Goal: Task Accomplishment & Management: Use online tool/utility

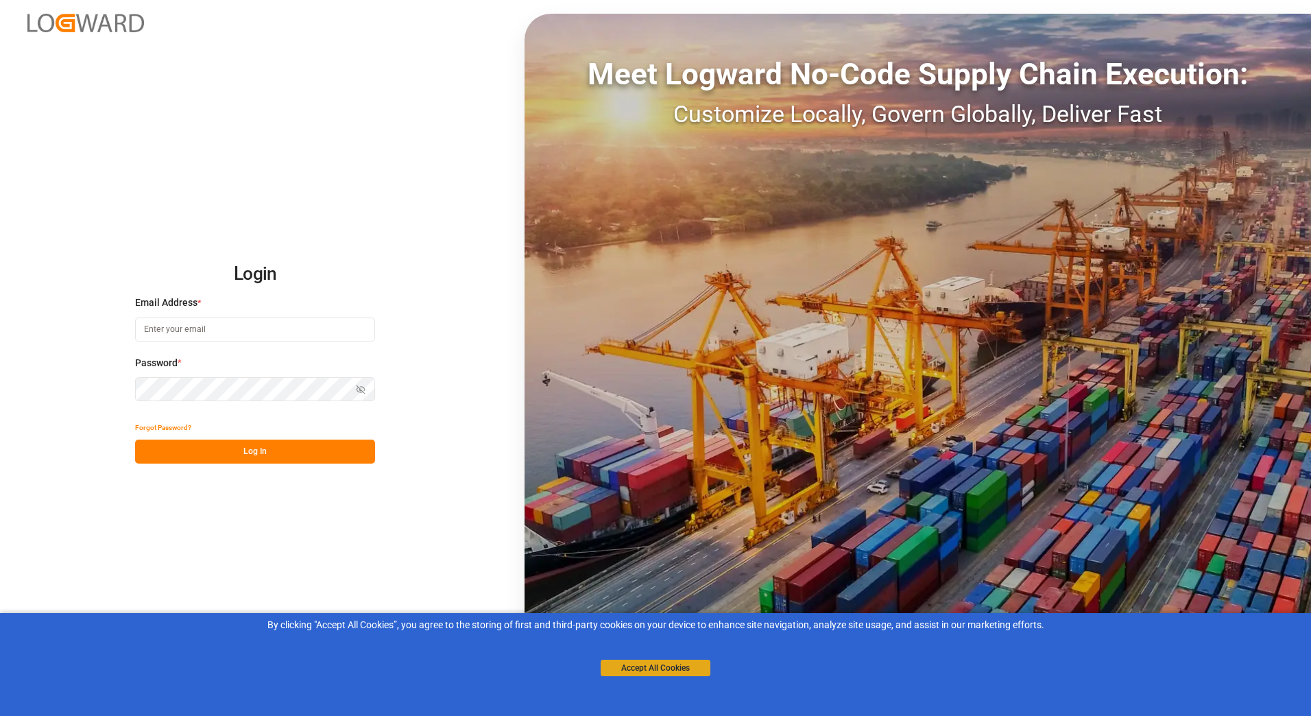
type input "[PERSON_NAME][EMAIL_ADDRESS][PERSON_NAME][DOMAIN_NAME]"
click at [676, 671] on button "Accept All Cookies" at bounding box center [656, 668] width 110 height 16
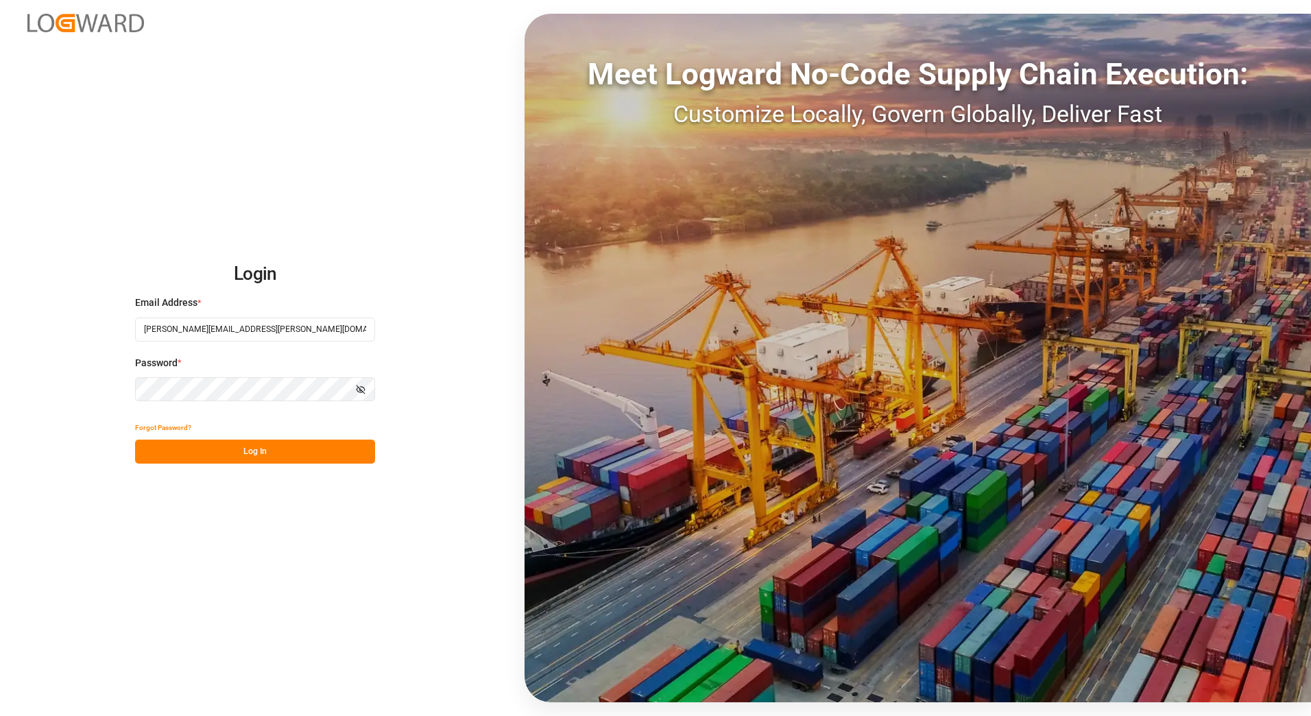
click at [248, 452] on button "Log In" at bounding box center [255, 452] width 240 height 24
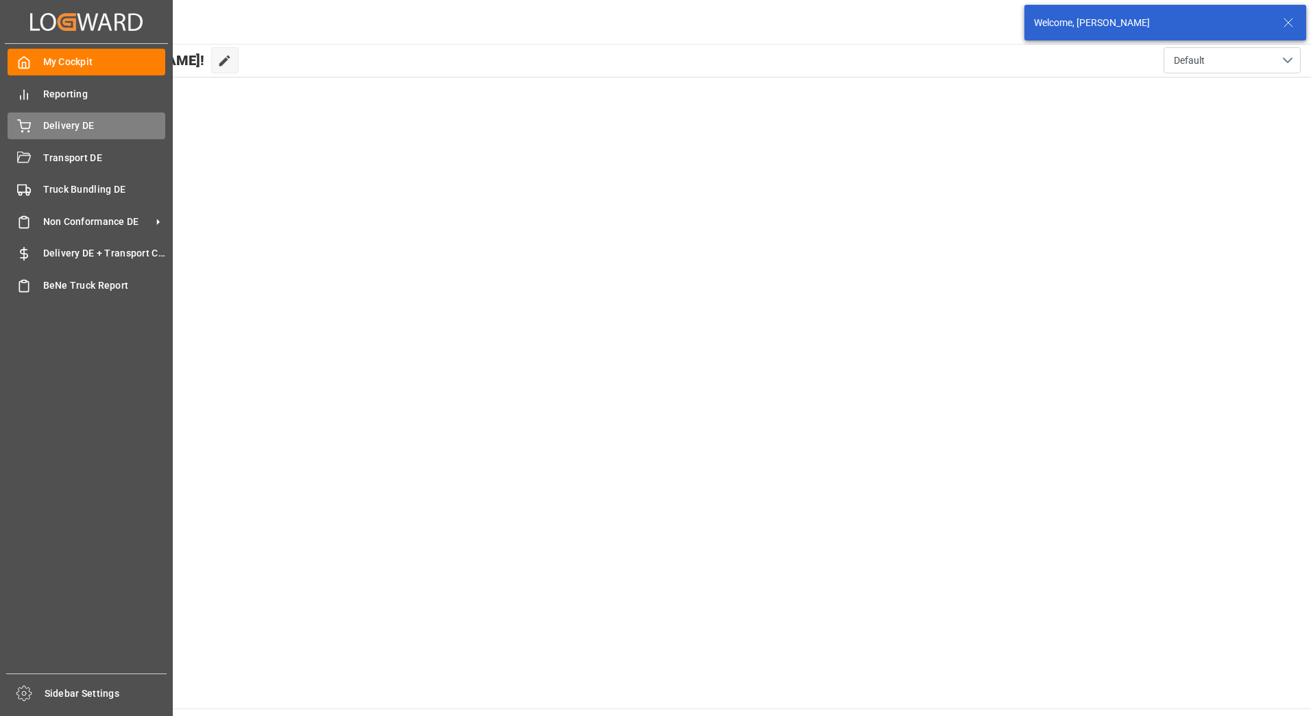
click at [31, 125] on div "Delivery DE Delivery DE" at bounding box center [87, 125] width 158 height 27
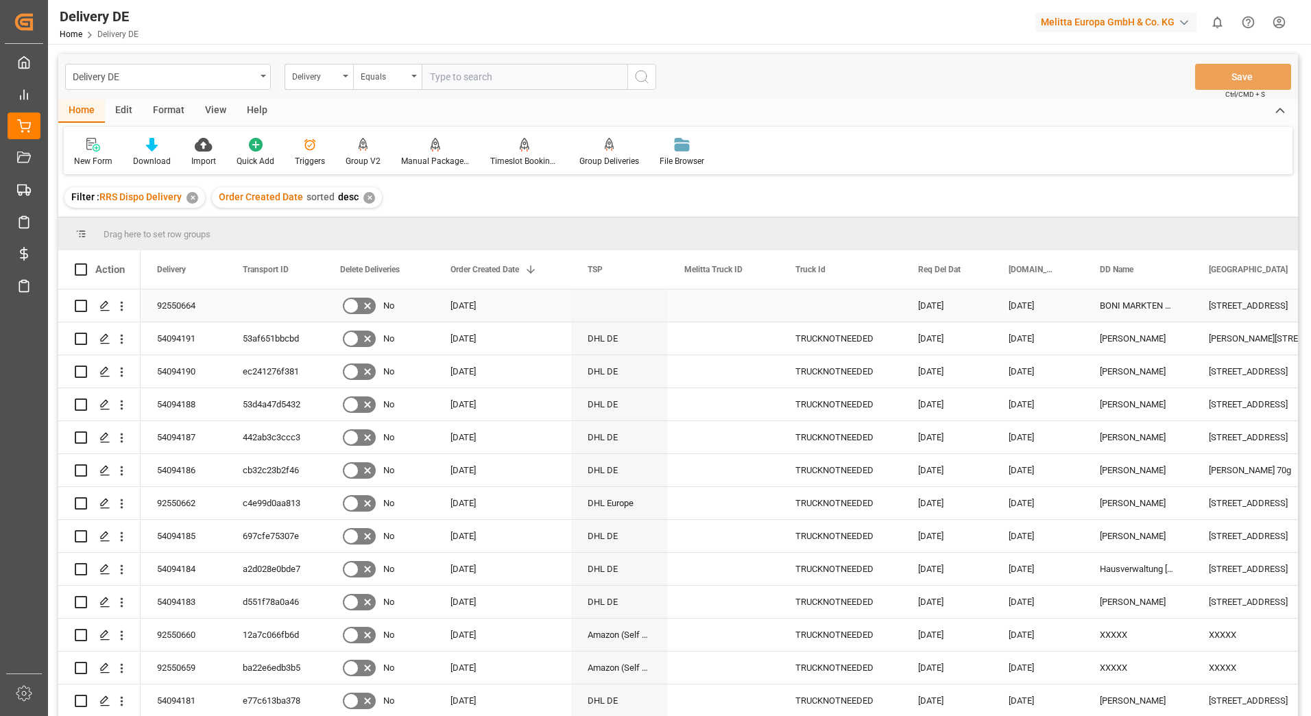
click at [82, 304] on input "Press Space to toggle row selection (unchecked)" at bounding box center [81, 306] width 12 height 12
checkbox input "true"
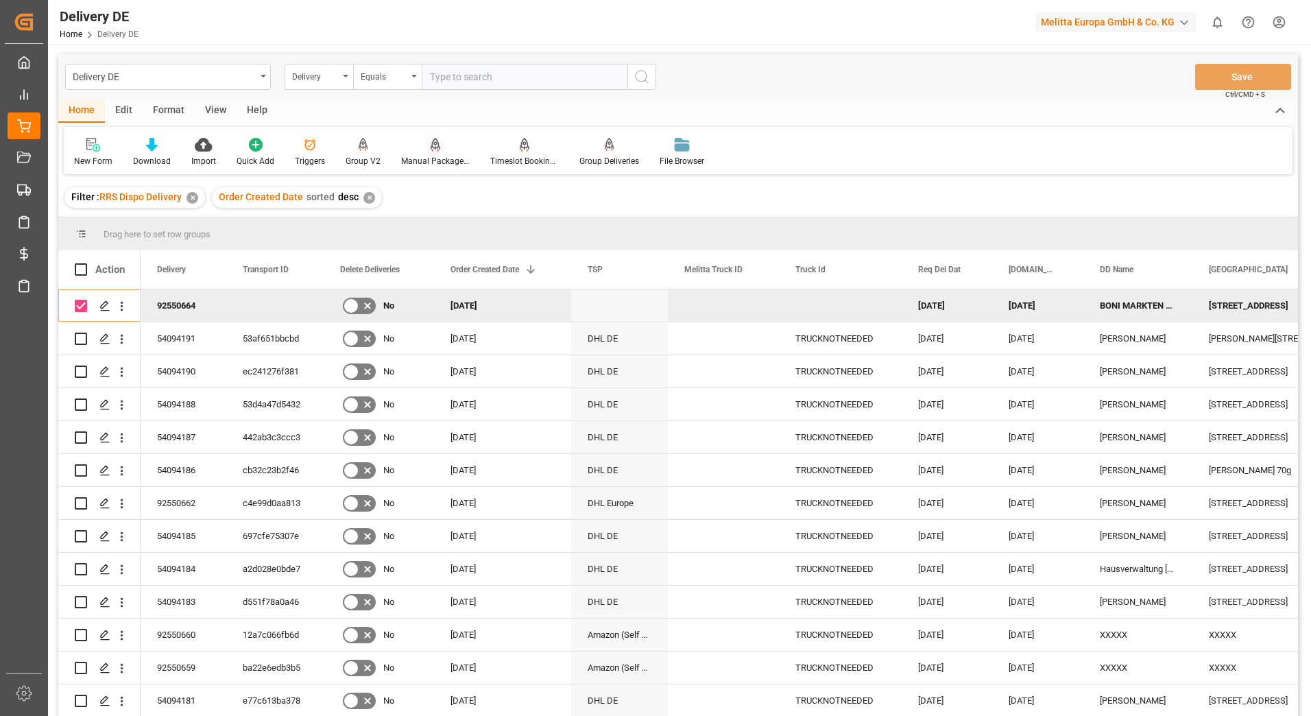
click at [439, 157] on div "Manual Package TypeDetermination" at bounding box center [435, 161] width 69 height 12
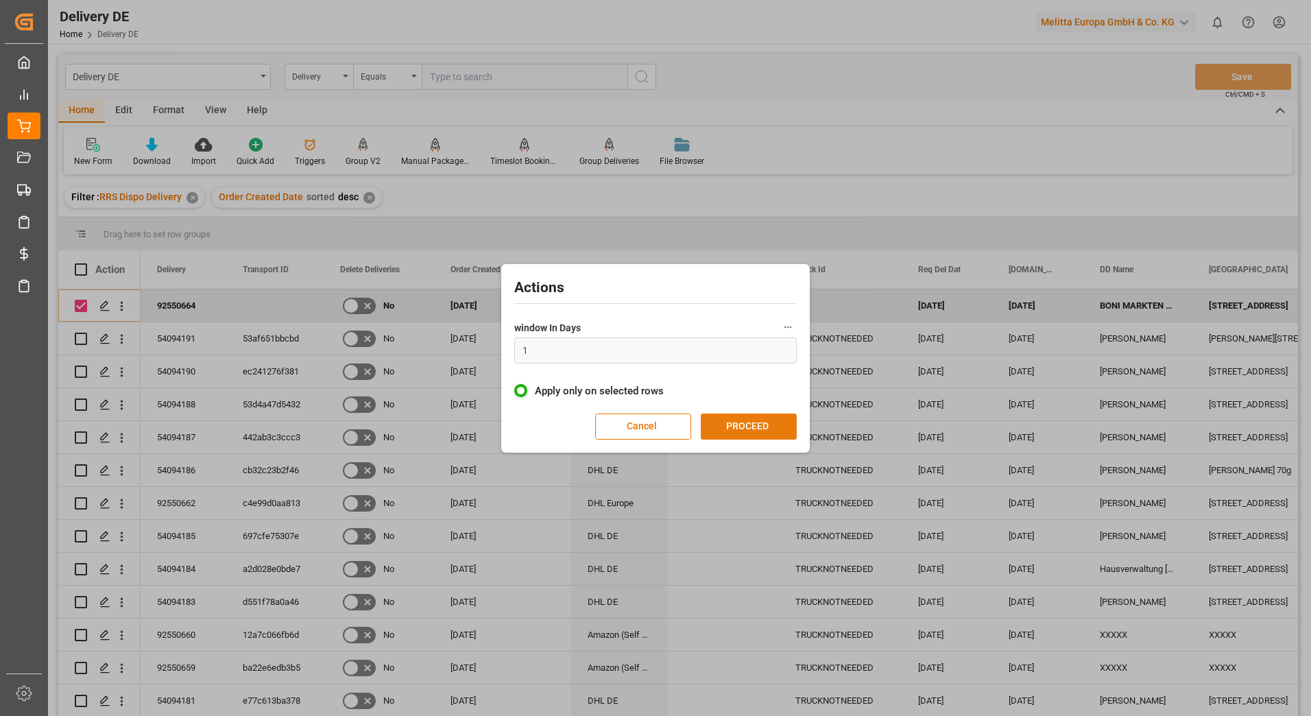
click at [735, 420] on button "PROCEED" at bounding box center [749, 427] width 96 height 26
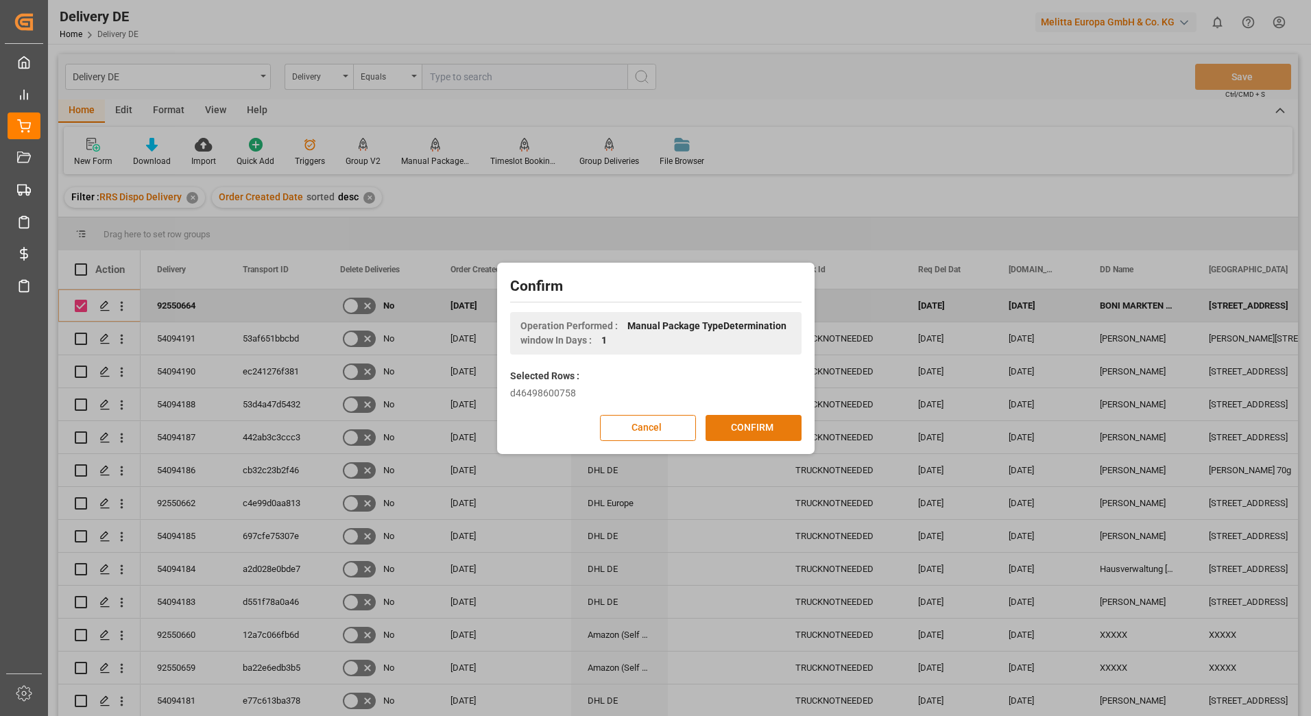
click at [736, 425] on button "CONFIRM" at bounding box center [754, 428] width 96 height 26
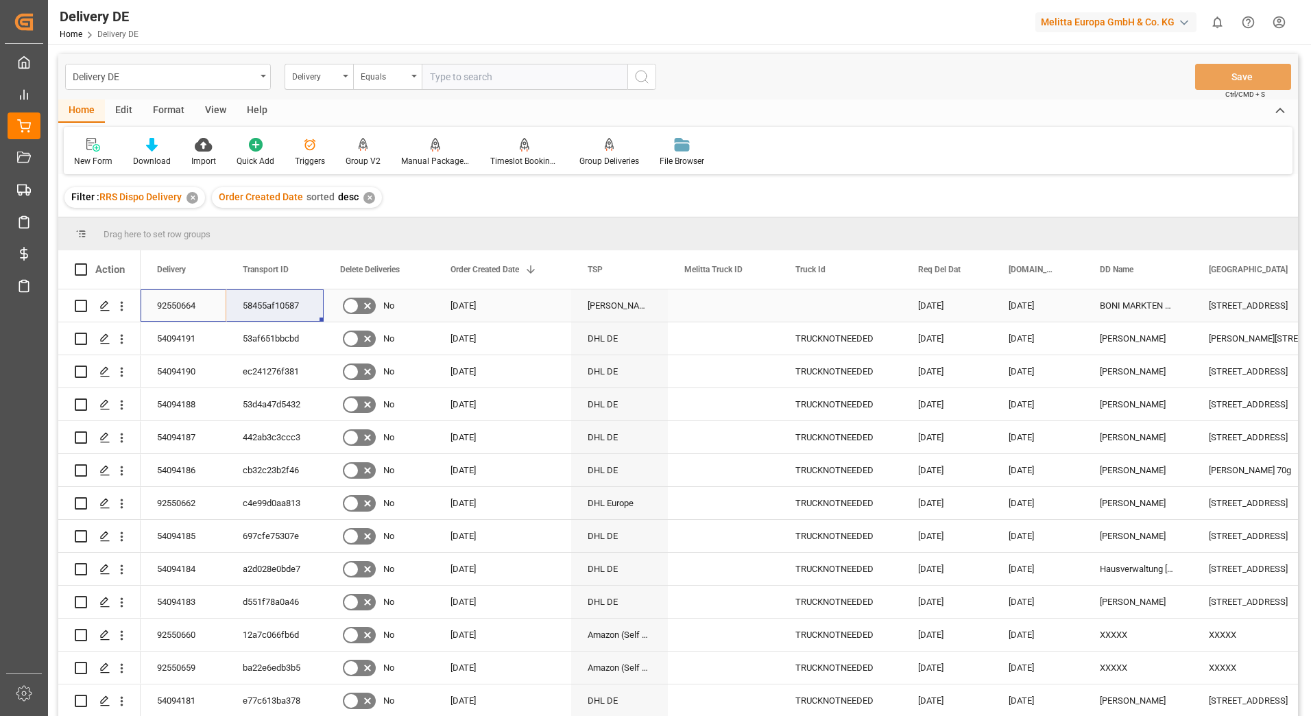
drag, startPoint x: 188, startPoint y: 307, endPoint x: 273, endPoint y: 307, distance: 85.0
